Goal: Find contact information: Find contact information

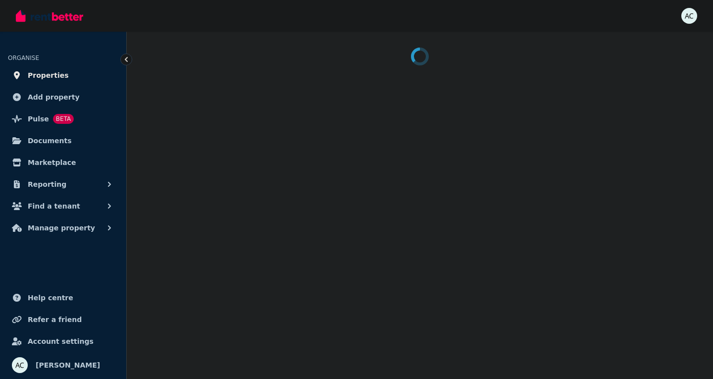
click at [47, 78] on span "Properties" at bounding box center [48, 75] width 41 height 12
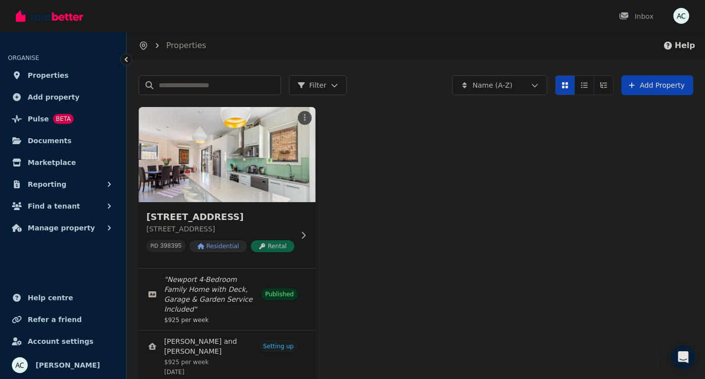
scroll to position [48, 0]
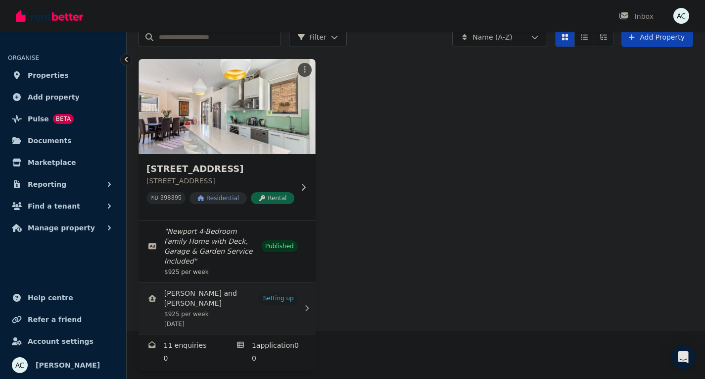
click at [250, 295] on link "View details for Alain and Claudette Van Der Westhuizen" at bounding box center [227, 307] width 177 height 51
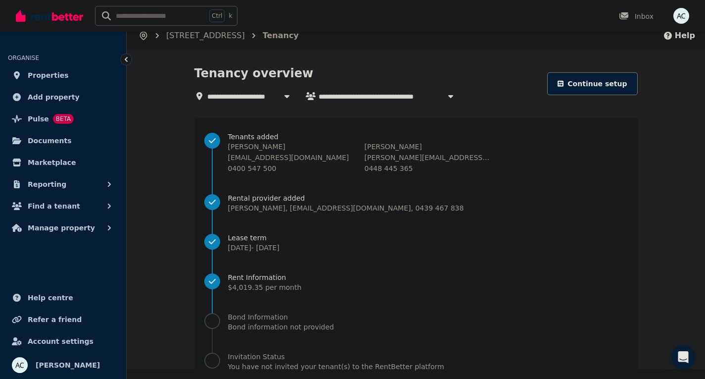
scroll to position [9, 0]
click at [436, 158] on p "[PERSON_NAME][EMAIL_ADDRESS][DOMAIN_NAME]" at bounding box center [428, 158] width 127 height 10
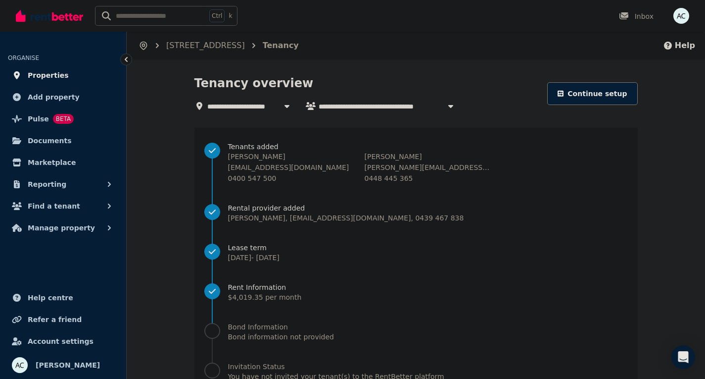
click at [49, 72] on span "Properties" at bounding box center [48, 75] width 41 height 12
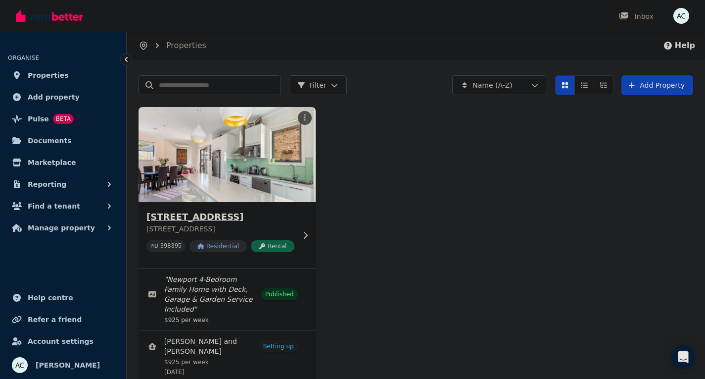
click at [295, 238] on div "[STREET_ADDRESS] PID 398395 Residential Rental" at bounding box center [227, 235] width 177 height 66
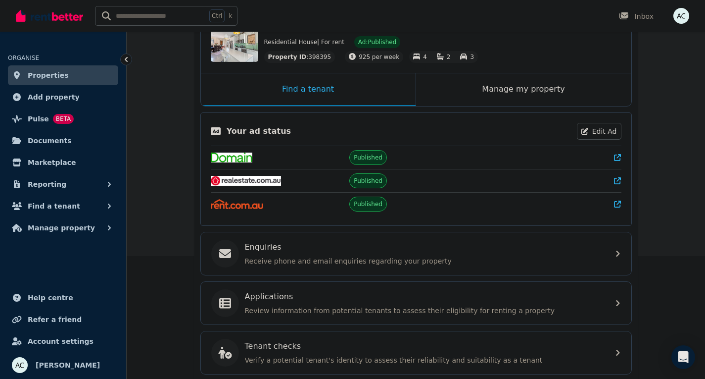
scroll to position [124, 0]
click at [301, 256] on p "Receive phone and email enquiries regarding your property" at bounding box center [424, 260] width 358 height 10
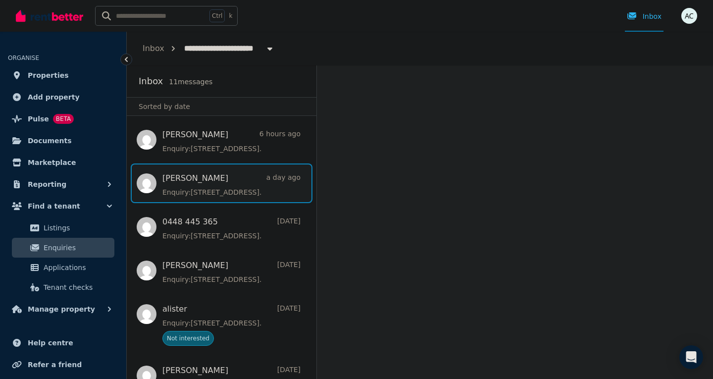
click at [200, 184] on span "Message list" at bounding box center [222, 183] width 190 height 40
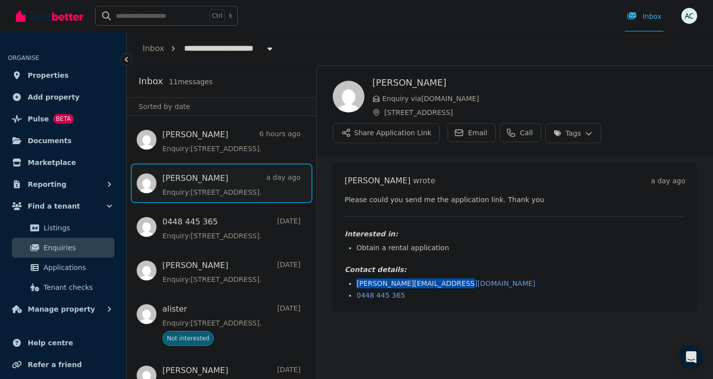
drag, startPoint x: 448, startPoint y: 285, endPoint x: 357, endPoint y: 286, distance: 91.1
click at [357, 286] on li "[PERSON_NAME][EMAIL_ADDRESS][DOMAIN_NAME]" at bounding box center [520, 283] width 329 height 10
copy link "[PERSON_NAME][EMAIL_ADDRESS][DOMAIN_NAME]"
